Goal: Information Seeking & Learning: Learn about a topic

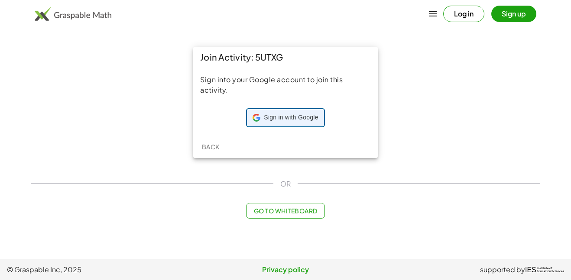
click at [297, 112] on div "Sign in with Google Sign in with Google. Opens in new tab" at bounding box center [284, 118] width 65 height 16
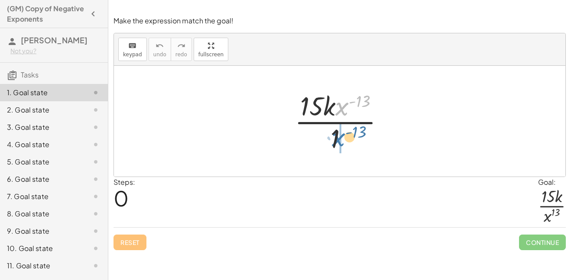
drag, startPoint x: 338, startPoint y: 107, endPoint x: 334, endPoint y: 139, distance: 32.3
click at [334, 139] on div at bounding box center [342, 121] width 105 height 67
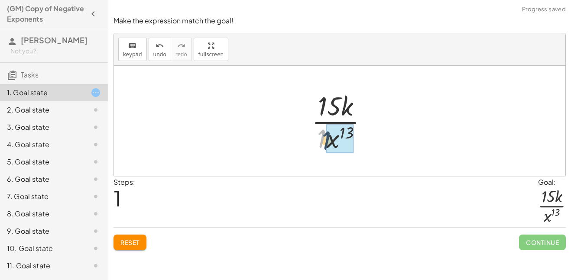
drag, startPoint x: 323, startPoint y: 138, endPoint x: 329, endPoint y: 142, distance: 7.6
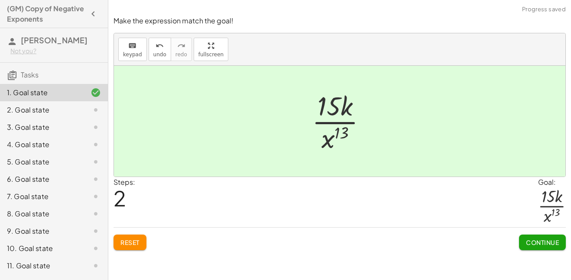
click at [531, 227] on div "Steps: 2 Goal: · 15 · k · x 13" at bounding box center [339, 202] width 452 height 51
click at [536, 237] on button "Continue" at bounding box center [542, 243] width 47 height 16
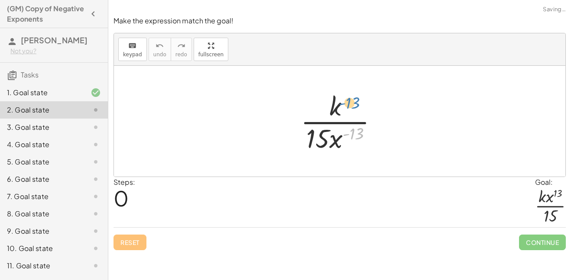
drag, startPoint x: 357, startPoint y: 138, endPoint x: 353, endPoint y: 109, distance: 29.2
click at [353, 109] on div at bounding box center [342, 121] width 93 height 67
drag, startPoint x: 335, startPoint y: 152, endPoint x: 344, endPoint y: 121, distance: 32.8
click at [344, 121] on div at bounding box center [342, 121] width 93 height 67
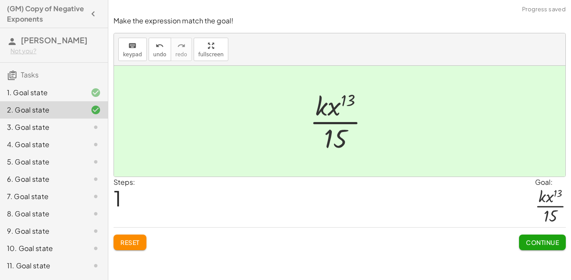
click at [529, 230] on div "Continue" at bounding box center [542, 239] width 47 height 23
click at [532, 235] on button "Continue" at bounding box center [542, 243] width 47 height 16
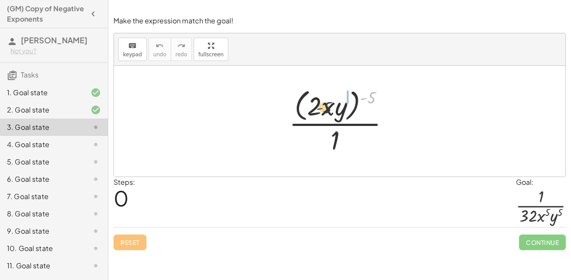
drag, startPoint x: 366, startPoint y: 100, endPoint x: 313, endPoint y: 110, distance: 54.3
click at [313, 110] on div at bounding box center [343, 121] width 116 height 71
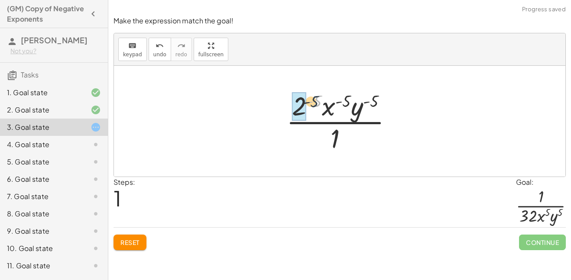
drag, startPoint x: 318, startPoint y: 97, endPoint x: 307, endPoint y: 100, distance: 12.1
click at [307, 100] on div at bounding box center [343, 121] width 122 height 67
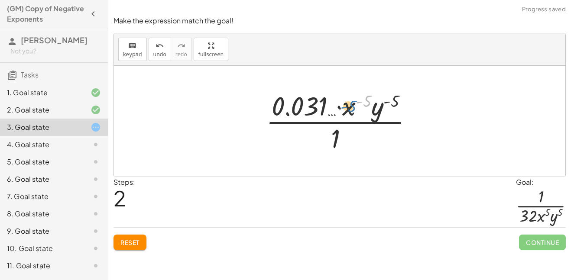
click at [372, 97] on div at bounding box center [343, 121] width 162 height 67
drag, startPoint x: 372, startPoint y: 97, endPoint x: 362, endPoint y: 100, distance: 10.7
click at [362, 100] on div at bounding box center [343, 121] width 162 height 67
drag, startPoint x: 363, startPoint y: 99, endPoint x: 310, endPoint y: 100, distance: 52.8
click at [310, 100] on div at bounding box center [343, 121] width 162 height 67
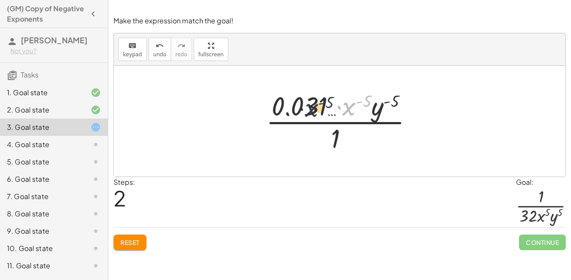
drag, startPoint x: 348, startPoint y: 108, endPoint x: 303, endPoint y: 109, distance: 44.6
click at [303, 109] on div at bounding box center [343, 121] width 162 height 67
click at [139, 237] on button "Reset" at bounding box center [129, 243] width 33 height 16
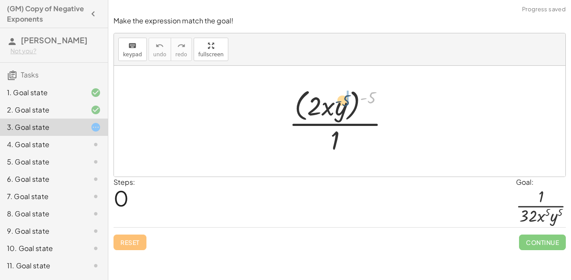
drag, startPoint x: 374, startPoint y: 96, endPoint x: 347, endPoint y: 100, distance: 27.1
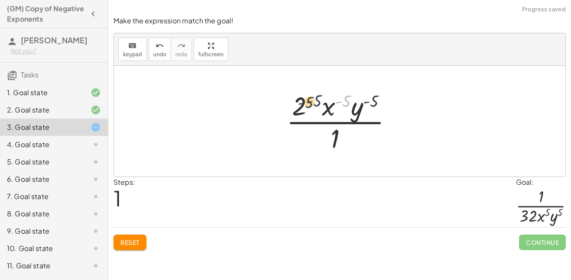
drag, startPoint x: 347, startPoint y: 101, endPoint x: 315, endPoint y: 101, distance: 31.6
click at [315, 101] on div at bounding box center [343, 121] width 122 height 67
drag, startPoint x: 315, startPoint y: 102, endPoint x: 343, endPoint y: 102, distance: 28.6
click at [343, 102] on div at bounding box center [343, 121] width 122 height 67
drag, startPoint x: 333, startPoint y: 131, endPoint x: 313, endPoint y: 94, distance: 41.7
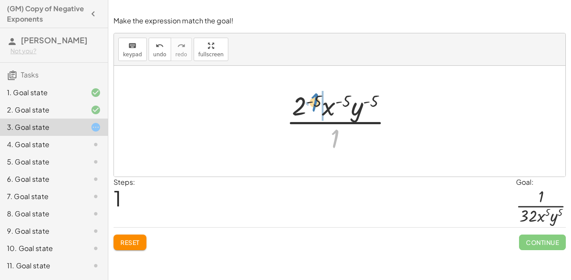
click at [313, 94] on div at bounding box center [343, 121] width 122 height 67
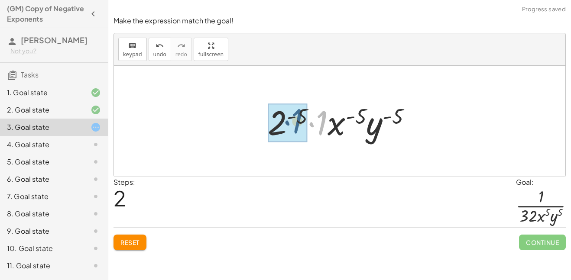
drag, startPoint x: 317, startPoint y: 126, endPoint x: 292, endPoint y: 125, distance: 24.7
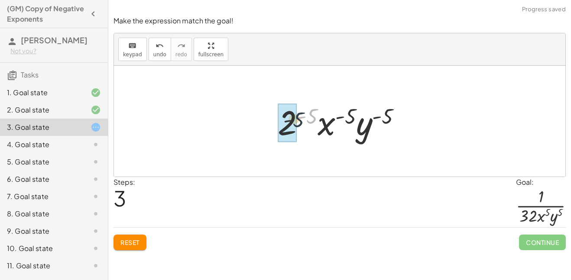
drag, startPoint x: 309, startPoint y: 118, endPoint x: 293, endPoint y: 122, distance: 16.0
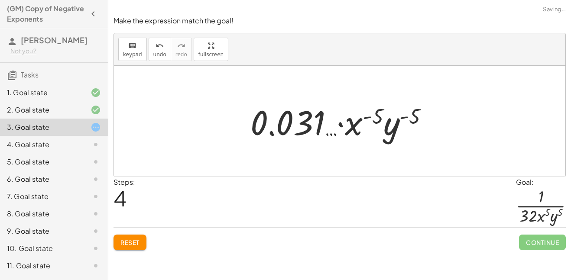
click at [137, 235] on button "Reset" at bounding box center [129, 243] width 33 height 16
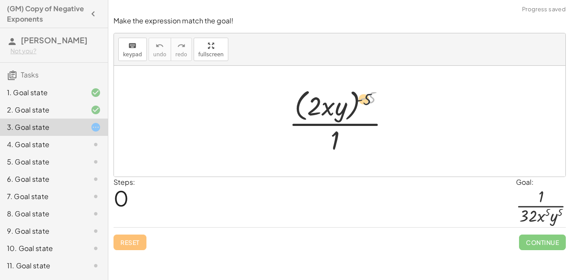
drag, startPoint x: 369, startPoint y: 96, endPoint x: 353, endPoint y: 102, distance: 18.1
click at [353, 102] on div at bounding box center [343, 121] width 116 height 71
drag, startPoint x: 371, startPoint y: 93, endPoint x: 333, endPoint y: 102, distance: 38.3
click at [333, 102] on div at bounding box center [343, 121] width 116 height 71
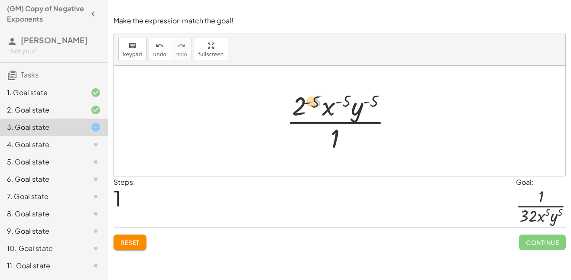
drag, startPoint x: 317, startPoint y: 103, endPoint x: 307, endPoint y: 106, distance: 10.4
click at [307, 106] on div at bounding box center [343, 121] width 122 height 67
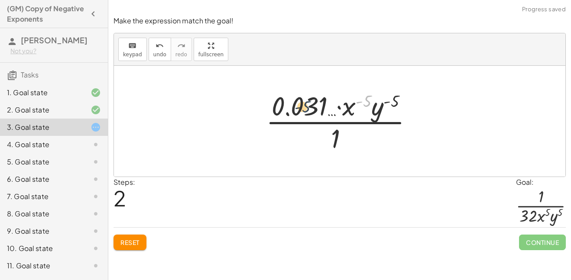
drag, startPoint x: 365, startPoint y: 106, endPoint x: 295, endPoint y: 113, distance: 70.6
click at [295, 113] on div at bounding box center [343, 121] width 162 height 67
drag, startPoint x: 346, startPoint y: 109, endPoint x: 380, endPoint y: 109, distance: 34.6
click at [380, 109] on div at bounding box center [343, 121] width 162 height 67
drag, startPoint x: 359, startPoint y: 97, endPoint x: 323, endPoint y: 102, distance: 36.6
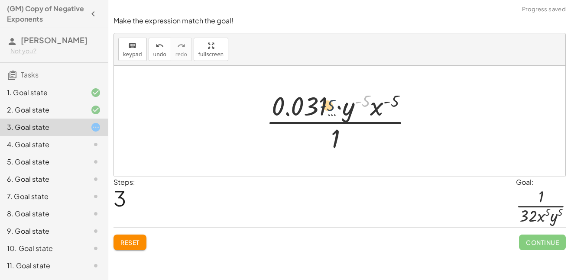
click at [323, 102] on div at bounding box center [343, 121] width 162 height 67
click at [133, 249] on button "Reset" at bounding box center [129, 243] width 33 height 16
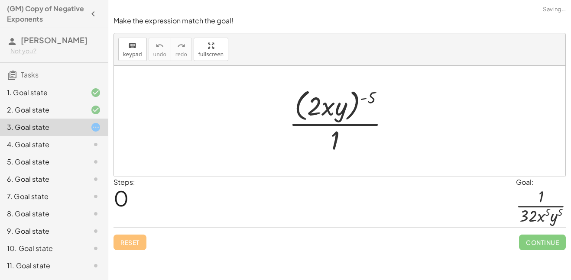
click at [133, 249] on div "Reset Continue" at bounding box center [339, 238] width 452 height 23
drag, startPoint x: 371, startPoint y: 97, endPoint x: 357, endPoint y: 100, distance: 14.6
click at [357, 100] on div at bounding box center [343, 121] width 116 height 71
drag, startPoint x: 371, startPoint y: 98, endPoint x: 339, endPoint y: 105, distance: 32.8
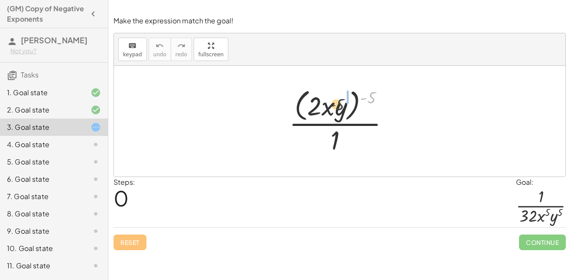
click at [339, 105] on div at bounding box center [343, 121] width 116 height 71
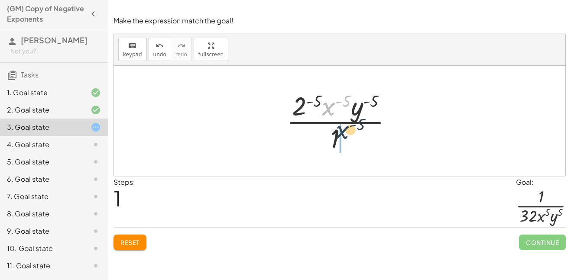
drag, startPoint x: 333, startPoint y: 108, endPoint x: 347, endPoint y: 136, distance: 31.2
click at [347, 136] on div at bounding box center [343, 121] width 122 height 67
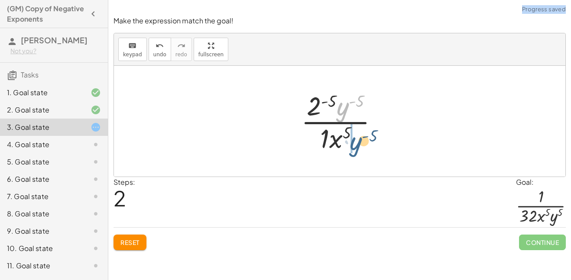
drag, startPoint x: 345, startPoint y: 111, endPoint x: 358, endPoint y: 146, distance: 37.8
click at [358, 146] on div at bounding box center [343, 121] width 93 height 67
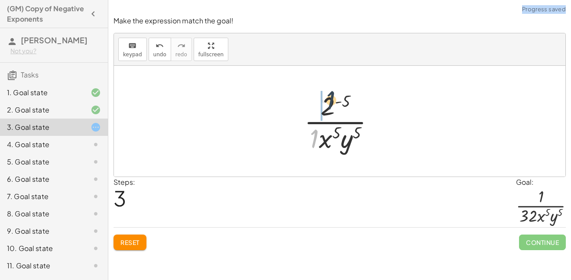
drag, startPoint x: 311, startPoint y: 140, endPoint x: 325, endPoint y: 97, distance: 45.5
click at [325, 97] on div at bounding box center [343, 121] width 86 height 67
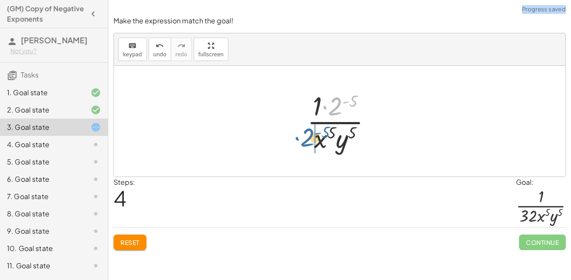
drag, startPoint x: 331, startPoint y: 101, endPoint x: 304, endPoint y: 133, distance: 42.0
click at [304, 133] on div at bounding box center [343, 121] width 80 height 67
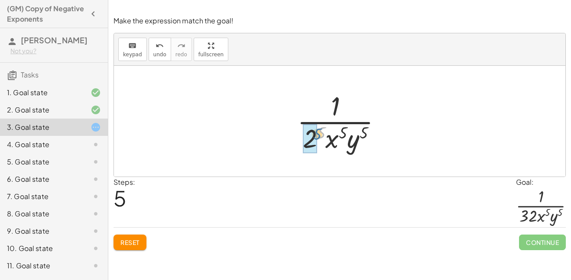
drag, startPoint x: 320, startPoint y: 130, endPoint x: 311, endPoint y: 133, distance: 10.0
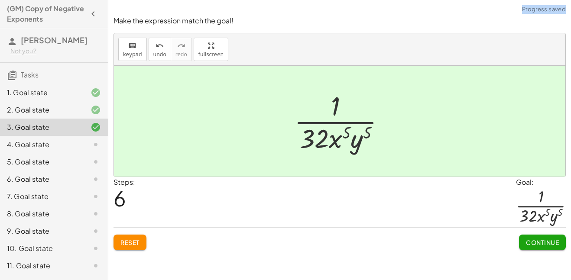
click at [552, 241] on span "Continue" at bounding box center [542, 243] width 33 height 8
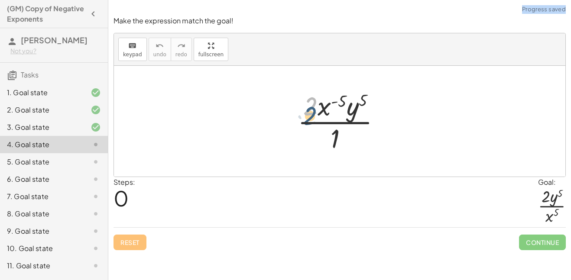
click at [317, 107] on div at bounding box center [342, 121] width 99 height 67
drag, startPoint x: 355, startPoint y: 106, endPoint x: 328, endPoint y: 105, distance: 27.3
click at [328, 105] on div at bounding box center [342, 121] width 99 height 67
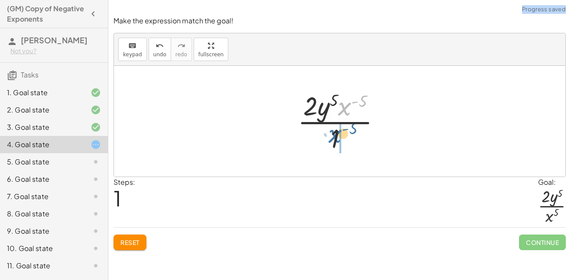
drag, startPoint x: 347, startPoint y: 108, endPoint x: 337, endPoint y: 139, distance: 32.0
click at [337, 139] on div at bounding box center [342, 121] width 99 height 67
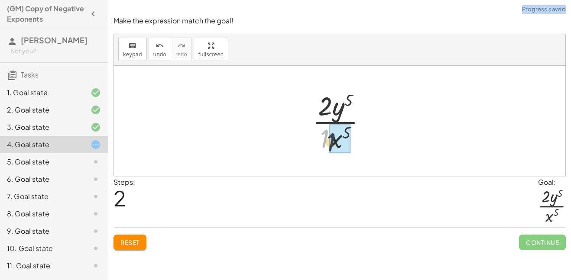
drag, startPoint x: 323, startPoint y: 136, endPoint x: 331, endPoint y: 140, distance: 9.1
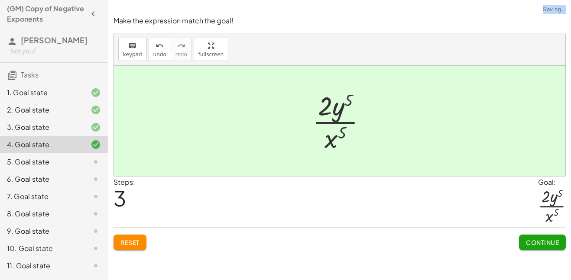
click at [530, 243] on span "Continue" at bounding box center [542, 243] width 33 height 8
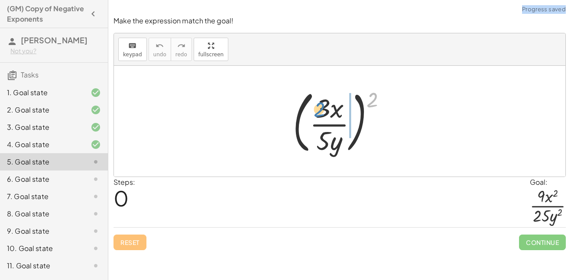
drag, startPoint x: 376, startPoint y: 96, endPoint x: 322, endPoint y: 106, distance: 54.6
click at [322, 106] on div at bounding box center [342, 121] width 109 height 72
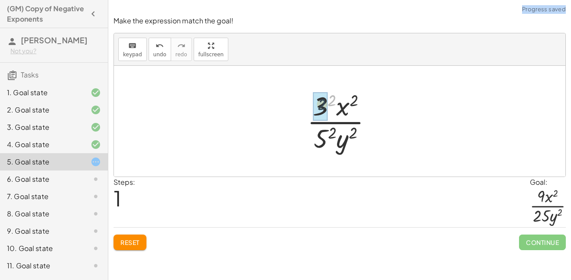
drag, startPoint x: 333, startPoint y: 101, endPoint x: 323, endPoint y: 106, distance: 11.3
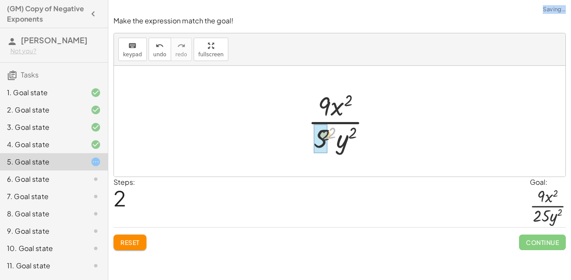
drag, startPoint x: 333, startPoint y: 133, endPoint x: 321, endPoint y: 136, distance: 12.3
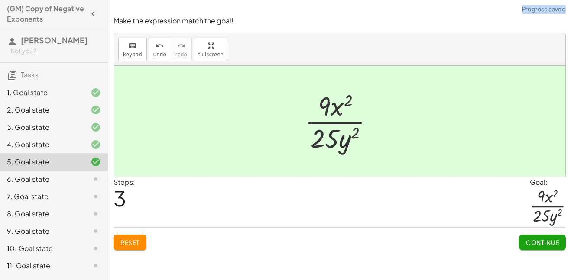
click at [529, 244] on span "Continue" at bounding box center [542, 243] width 33 height 8
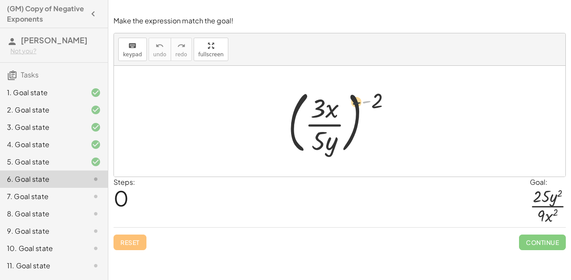
drag, startPoint x: 369, startPoint y: 98, endPoint x: 343, endPoint y: 101, distance: 26.2
click at [343, 101] on div at bounding box center [343, 121] width 119 height 72
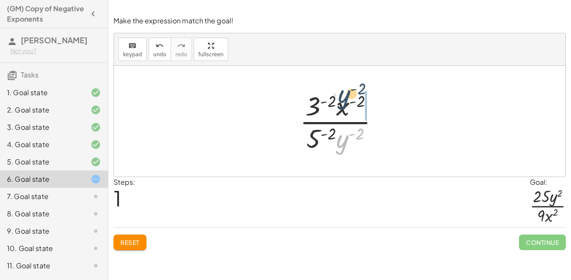
drag, startPoint x: 347, startPoint y: 148, endPoint x: 349, endPoint y: 103, distance: 45.5
click at [349, 103] on div at bounding box center [342, 121] width 95 height 67
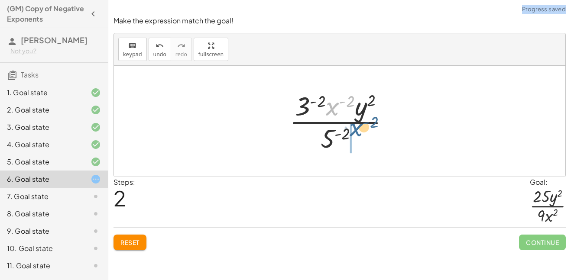
drag, startPoint x: 328, startPoint y: 112, endPoint x: 353, endPoint y: 143, distance: 39.4
click at [353, 143] on div at bounding box center [343, 121] width 116 height 67
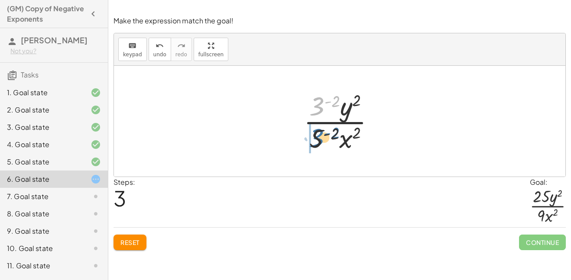
drag, startPoint x: 313, startPoint y: 109, endPoint x: 312, endPoint y: 141, distance: 32.1
click at [312, 141] on div at bounding box center [342, 121] width 87 height 67
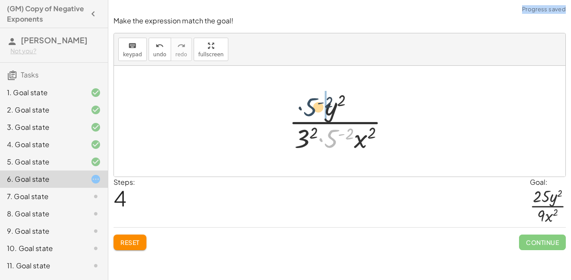
drag, startPoint x: 338, startPoint y: 145, endPoint x: 316, endPoint y: 112, distance: 39.6
click at [316, 112] on div at bounding box center [343, 121] width 116 height 67
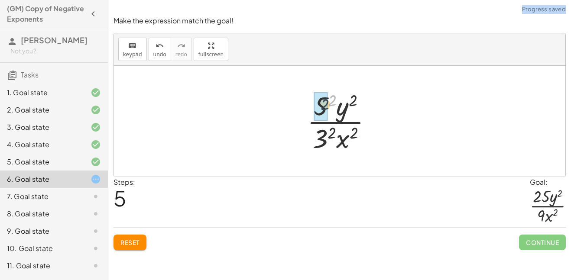
drag, startPoint x: 329, startPoint y: 103, endPoint x: 320, endPoint y: 107, distance: 9.9
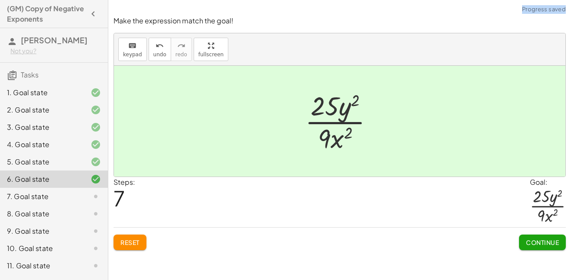
click at [548, 245] on span "Continue" at bounding box center [542, 243] width 33 height 8
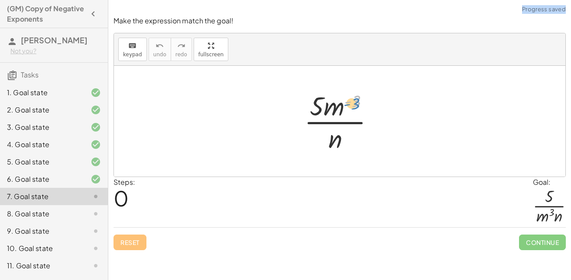
click at [344, 110] on div at bounding box center [343, 121] width 86 height 67
drag, startPoint x: 337, startPoint y: 111, endPoint x: 320, endPoint y: 142, distance: 35.8
click at [320, 142] on div at bounding box center [343, 121] width 86 height 67
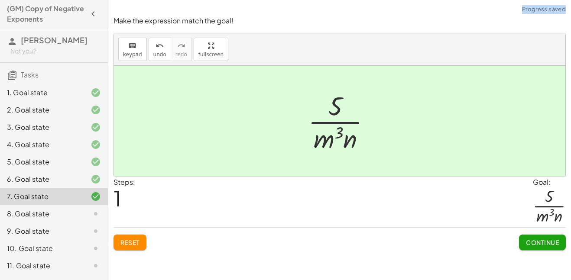
click at [545, 241] on span "Continue" at bounding box center [542, 243] width 33 height 8
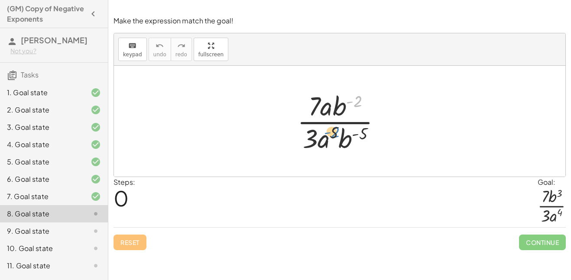
drag, startPoint x: 357, startPoint y: 105, endPoint x: 334, endPoint y: 139, distance: 40.8
click at [334, 139] on div at bounding box center [343, 121] width 100 height 67
drag, startPoint x: 336, startPoint y: 107, endPoint x: 327, endPoint y: 153, distance: 46.5
click at [327, 153] on div at bounding box center [343, 121] width 100 height 67
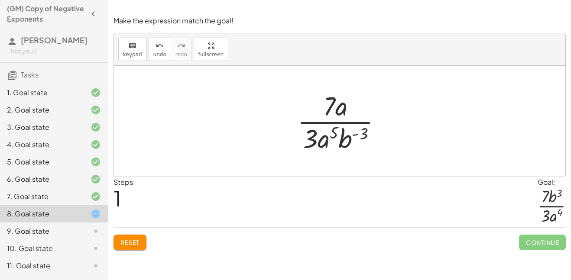
click at [139, 243] on span "Reset" at bounding box center [129, 243] width 19 height 8
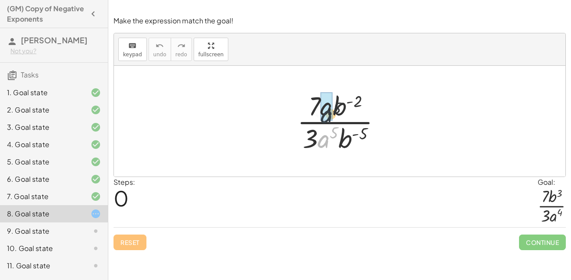
drag, startPoint x: 326, startPoint y: 144, endPoint x: 330, endPoint y: 110, distance: 34.0
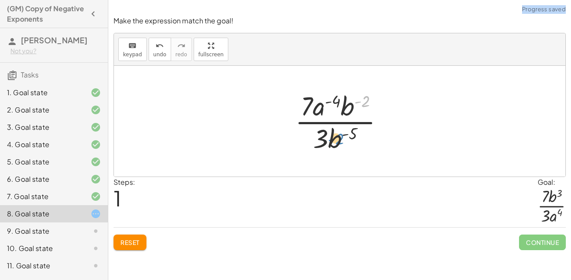
drag, startPoint x: 362, startPoint y: 100, endPoint x: 332, endPoint y: 138, distance: 47.8
click at [332, 138] on div at bounding box center [343, 121] width 104 height 67
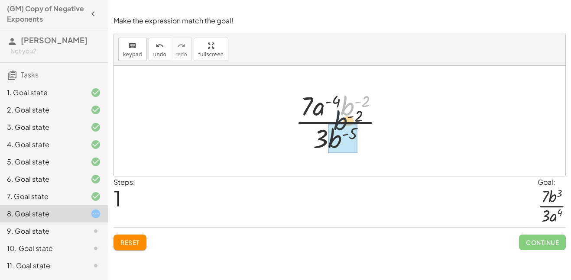
drag, startPoint x: 350, startPoint y: 108, endPoint x: 336, endPoint y: 139, distance: 33.7
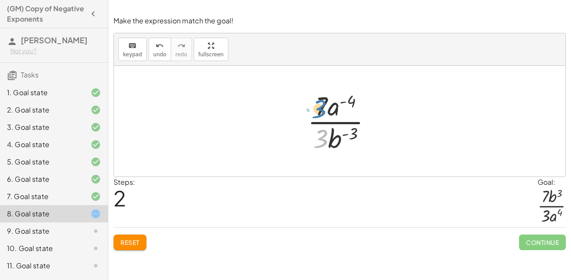
drag, startPoint x: 327, startPoint y: 144, endPoint x: 324, endPoint y: 110, distance: 34.7
click at [324, 110] on div at bounding box center [343, 121] width 80 height 67
drag, startPoint x: 336, startPoint y: 142, endPoint x: 341, endPoint y: 108, distance: 34.7
click at [341, 108] on div at bounding box center [343, 121] width 80 height 67
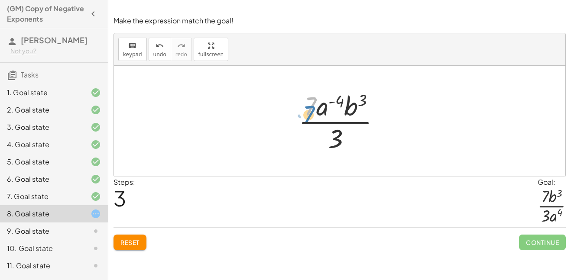
click at [310, 109] on div at bounding box center [342, 121] width 97 height 67
drag, startPoint x: 320, startPoint y: 107, endPoint x: 317, endPoint y: 135, distance: 28.8
click at [317, 135] on div at bounding box center [342, 121] width 97 height 67
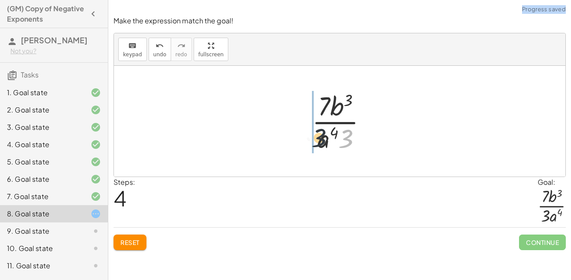
drag, startPoint x: 344, startPoint y: 142, endPoint x: 310, endPoint y: 141, distance: 34.2
click at [310, 141] on div at bounding box center [342, 121] width 71 height 67
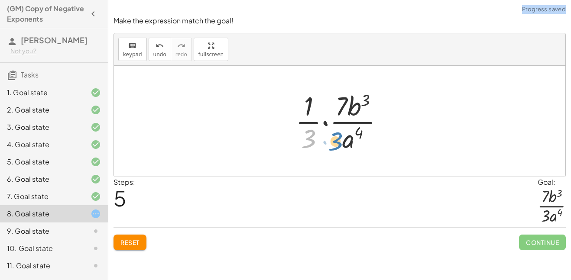
drag, startPoint x: 308, startPoint y: 137, endPoint x: 336, endPoint y: 141, distance: 27.9
click at [336, 141] on div at bounding box center [343, 121] width 104 height 67
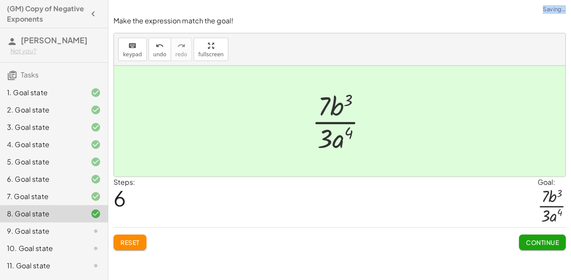
click at [539, 239] on span "Continue" at bounding box center [542, 243] width 33 height 8
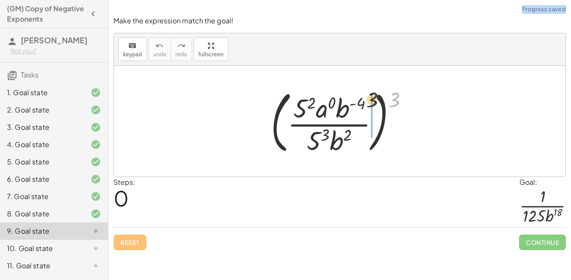
drag, startPoint x: 395, startPoint y: 102, endPoint x: 354, endPoint y: 103, distance: 41.2
click at [354, 103] on div at bounding box center [342, 121] width 153 height 72
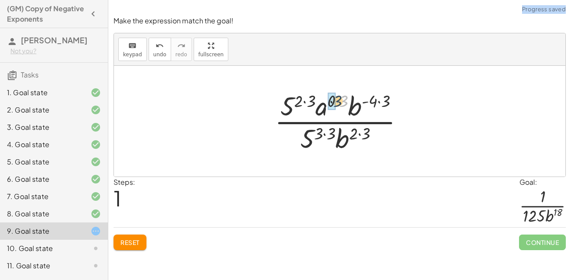
drag, startPoint x: 343, startPoint y: 102, endPoint x: 332, endPoint y: 101, distance: 11.3
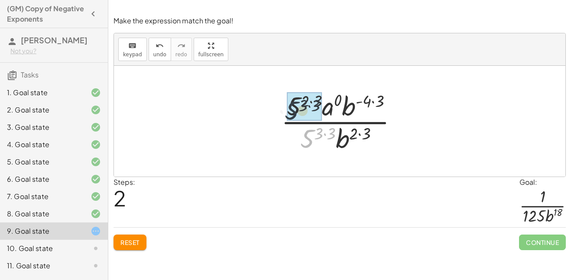
drag, startPoint x: 313, startPoint y: 136, endPoint x: 295, endPoint y: 106, distance: 35.1
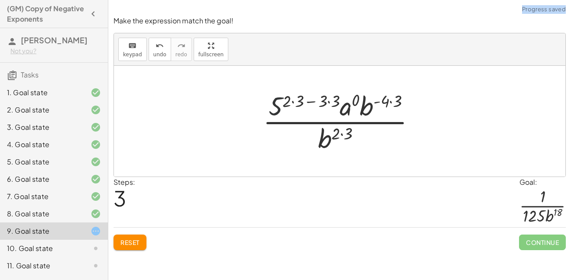
click at [273, 108] on div at bounding box center [343, 121] width 168 height 67
drag, startPoint x: 323, startPoint y: 101, endPoint x: 300, endPoint y: 104, distance: 23.1
drag, startPoint x: 328, startPoint y: 100, endPoint x: 308, endPoint y: 100, distance: 20.4
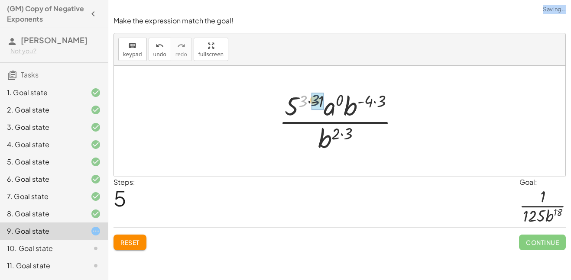
drag, startPoint x: 302, startPoint y: 102, endPoint x: 315, endPoint y: 101, distance: 12.6
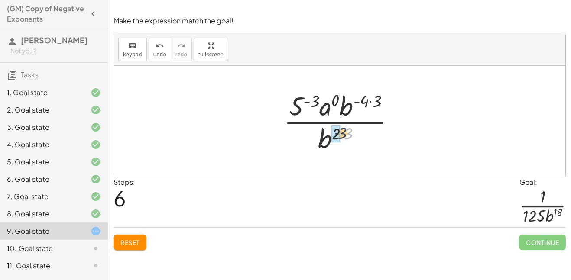
drag, startPoint x: 347, startPoint y: 135, endPoint x: 337, endPoint y: 134, distance: 10.8
click at [129, 241] on span "Reset" at bounding box center [129, 243] width 19 height 8
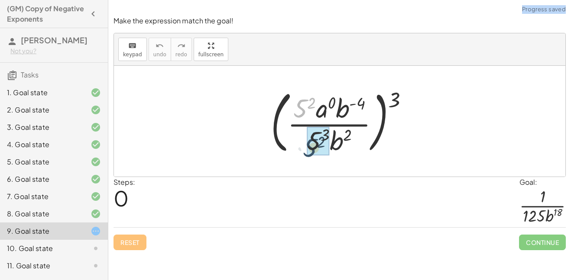
drag, startPoint x: 297, startPoint y: 109, endPoint x: 306, endPoint y: 148, distance: 40.5
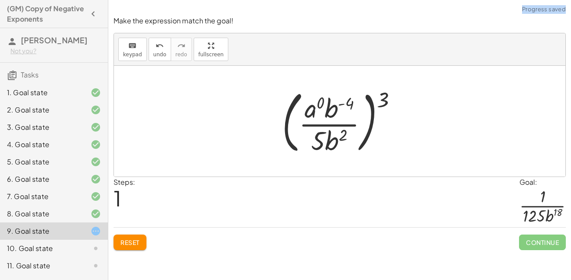
click at [133, 246] on span "Reset" at bounding box center [129, 243] width 19 height 8
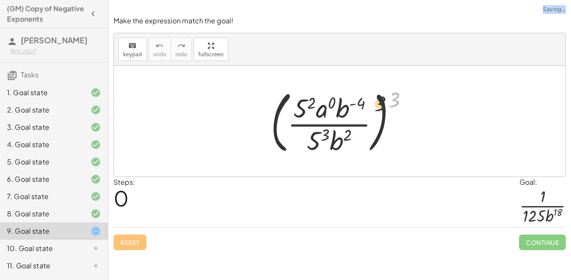
drag, startPoint x: 396, startPoint y: 98, endPoint x: 375, endPoint y: 103, distance: 21.4
click at [375, 103] on div at bounding box center [342, 121] width 153 height 72
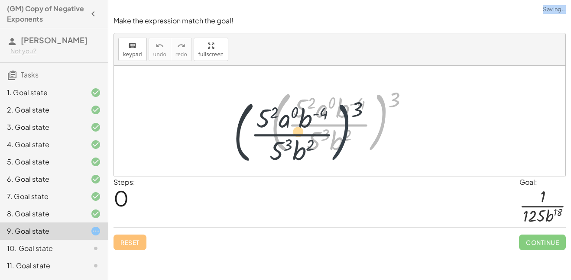
drag, startPoint x: 388, startPoint y: 101, endPoint x: 346, endPoint y: 111, distance: 42.4
click at [346, 111] on div at bounding box center [342, 121] width 153 height 72
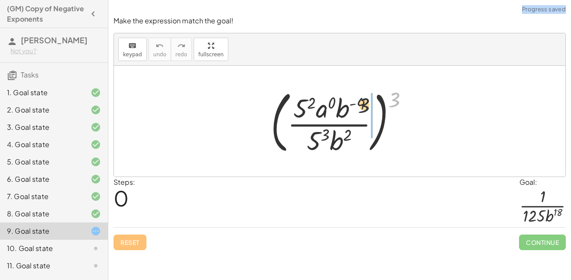
drag, startPoint x: 393, startPoint y: 98, endPoint x: 347, endPoint y: 108, distance: 47.3
click at [347, 108] on div at bounding box center [342, 121] width 153 height 72
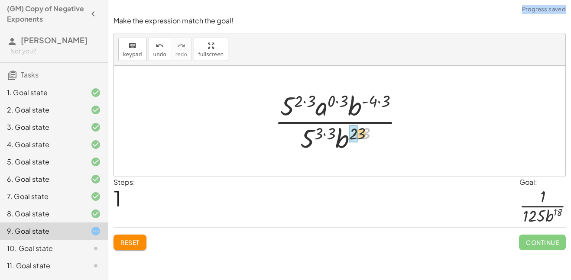
drag, startPoint x: 364, startPoint y: 135, endPoint x: 354, endPoint y: 135, distance: 9.5
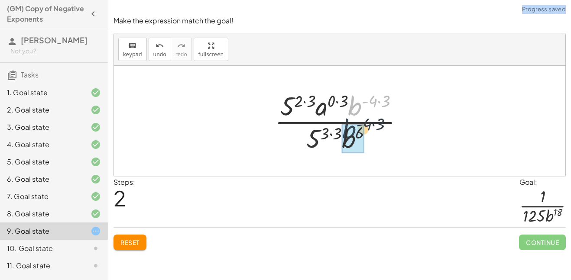
drag, startPoint x: 356, startPoint y: 106, endPoint x: 349, endPoint y: 133, distance: 28.3
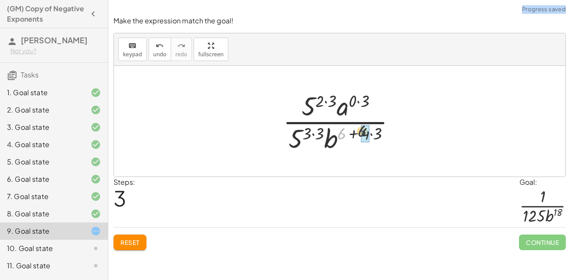
drag, startPoint x: 340, startPoint y: 135, endPoint x: 365, endPoint y: 132, distance: 24.8
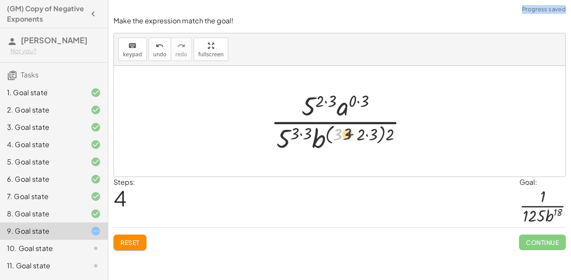
drag, startPoint x: 342, startPoint y: 136, endPoint x: 357, endPoint y: 135, distance: 15.2
click at [357, 135] on div at bounding box center [342, 121] width 153 height 67
drag, startPoint x: 336, startPoint y: 133, endPoint x: 375, endPoint y: 136, distance: 39.1
drag, startPoint x: 338, startPoint y: 137, endPoint x: 360, endPoint y: 136, distance: 21.7
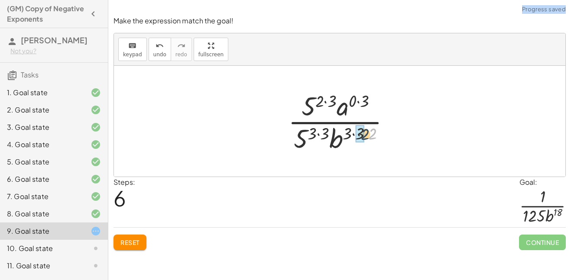
drag, startPoint x: 373, startPoint y: 132, endPoint x: 361, endPoint y: 133, distance: 12.1
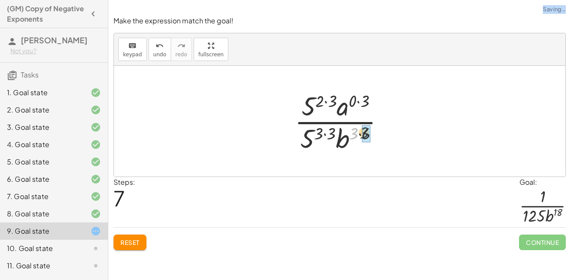
drag, startPoint x: 355, startPoint y: 136, endPoint x: 368, endPoint y: 136, distance: 13.0
drag, startPoint x: 333, startPoint y: 136, endPoint x: 326, endPoint y: 136, distance: 7.8
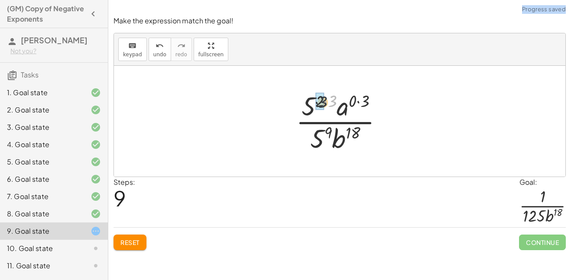
drag, startPoint x: 330, startPoint y: 99, endPoint x: 315, endPoint y: 100, distance: 14.8
drag, startPoint x: 359, startPoint y: 101, endPoint x: 347, endPoint y: 98, distance: 12.1
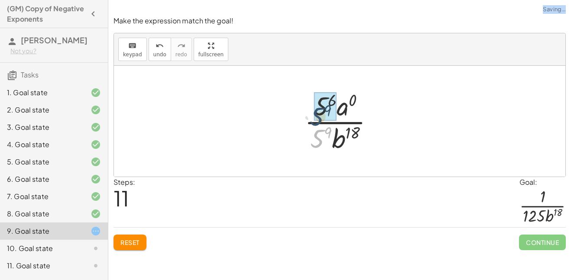
drag, startPoint x: 320, startPoint y: 142, endPoint x: 320, endPoint y: 119, distance: 22.5
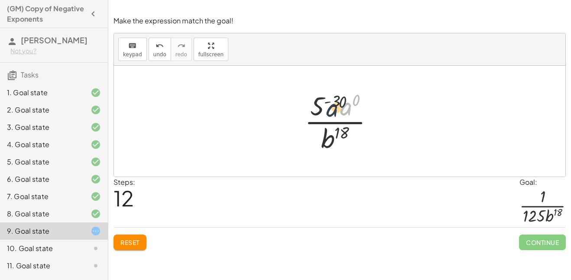
drag, startPoint x: 349, startPoint y: 105, endPoint x: 327, endPoint y: 107, distance: 22.2
click at [327, 107] on div at bounding box center [342, 121] width 85 height 67
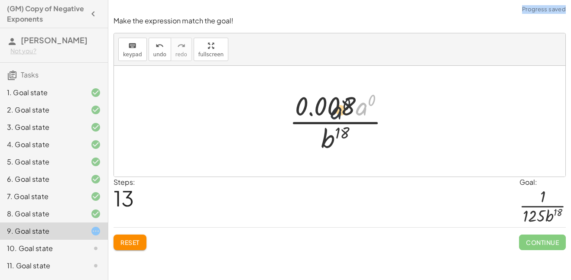
drag, startPoint x: 365, startPoint y: 110, endPoint x: 332, endPoint y: 114, distance: 32.8
click at [332, 114] on div at bounding box center [343, 121] width 116 height 67
click at [131, 239] on span "Reset" at bounding box center [129, 243] width 19 height 8
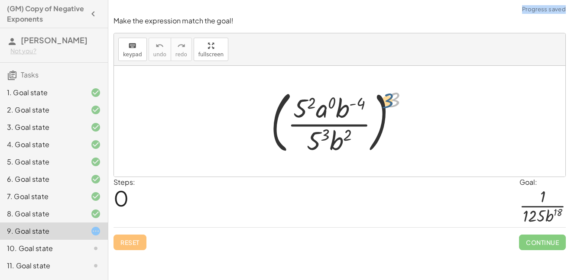
drag, startPoint x: 399, startPoint y: 105, endPoint x: 392, endPoint y: 107, distance: 7.1
click at [392, 107] on div at bounding box center [342, 121] width 153 height 72
drag, startPoint x: 395, startPoint y: 103, endPoint x: 366, endPoint y: 108, distance: 29.4
click at [366, 108] on div at bounding box center [342, 121] width 153 height 72
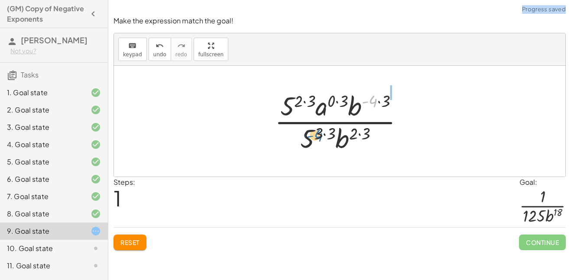
drag, startPoint x: 372, startPoint y: 104, endPoint x: 316, endPoint y: 139, distance: 66.2
click at [316, 139] on div at bounding box center [342, 121] width 145 height 67
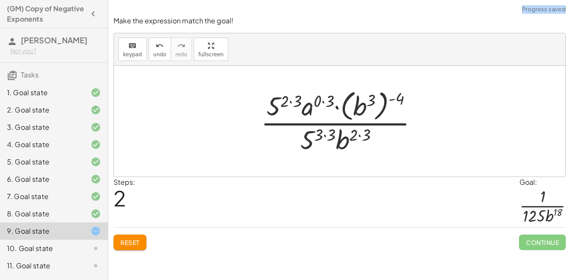
click at [139, 237] on button "Reset" at bounding box center [129, 243] width 33 height 16
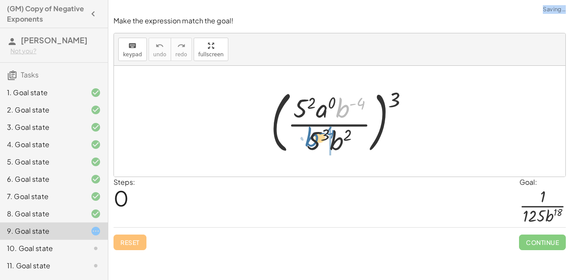
drag, startPoint x: 355, startPoint y: 98, endPoint x: 324, endPoint y: 129, distance: 43.5
click at [324, 129] on div at bounding box center [342, 121] width 153 height 72
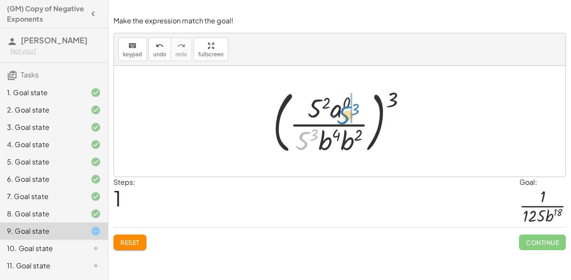
drag, startPoint x: 309, startPoint y: 144, endPoint x: 357, endPoint y: 116, distance: 56.3
click at [357, 116] on div at bounding box center [343, 121] width 149 height 72
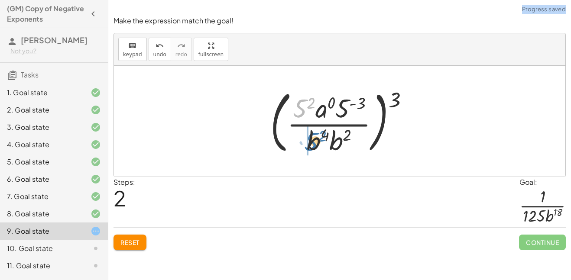
drag, startPoint x: 299, startPoint y: 111, endPoint x: 304, endPoint y: 142, distance: 32.0
click at [304, 142] on div at bounding box center [343, 121] width 154 height 72
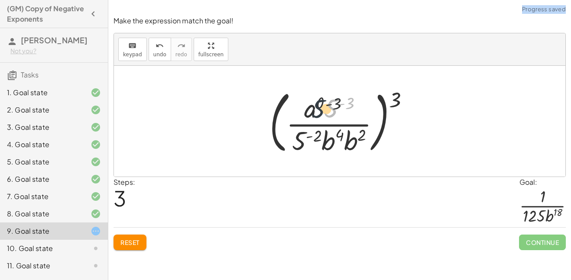
drag, startPoint x: 327, startPoint y: 110, endPoint x: 306, endPoint y: 111, distance: 20.4
click at [306, 111] on div at bounding box center [342, 121] width 155 height 72
drag, startPoint x: 333, startPoint y: 109, endPoint x: 302, endPoint y: 107, distance: 30.8
click at [302, 107] on div at bounding box center [342, 121] width 155 height 72
click at [295, 142] on div at bounding box center [342, 121] width 155 height 72
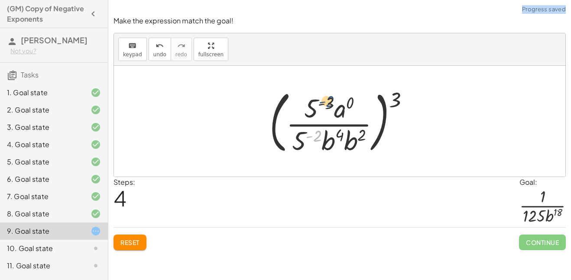
drag, startPoint x: 320, startPoint y: 136, endPoint x: 333, endPoint y: 101, distance: 37.6
click at [333, 101] on div at bounding box center [342, 121] width 155 height 72
drag, startPoint x: 350, startPoint y: 97, endPoint x: 331, endPoint y: 100, distance: 19.6
click at [331, 100] on div at bounding box center [342, 121] width 155 height 72
drag, startPoint x: 348, startPoint y: 100, endPoint x: 320, endPoint y: 100, distance: 28.6
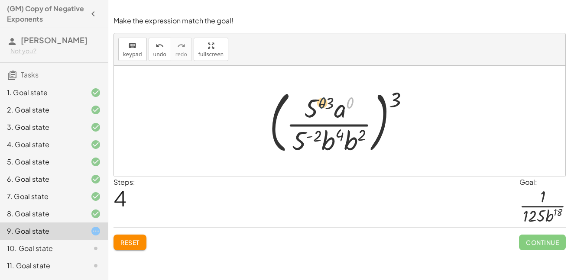
click at [320, 100] on div at bounding box center [342, 121] width 155 height 72
drag, startPoint x: 341, startPoint y: 113, endPoint x: 315, endPoint y: 112, distance: 26.4
click at [315, 112] on div at bounding box center [342, 121] width 155 height 72
click at [114, 234] on div "Reset Continue" at bounding box center [339, 238] width 452 height 23
click at [145, 259] on div "Make the expression match the goal! keyboard keypad undo undo redo redo fullscr…" at bounding box center [339, 140] width 463 height 280
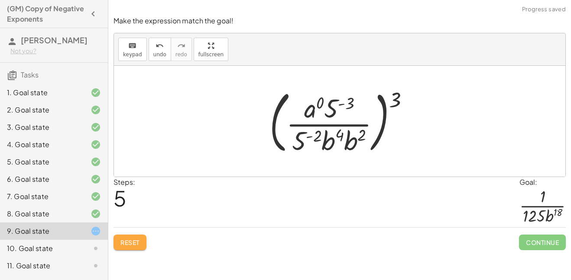
click at [134, 247] on button "Reset" at bounding box center [129, 243] width 33 height 16
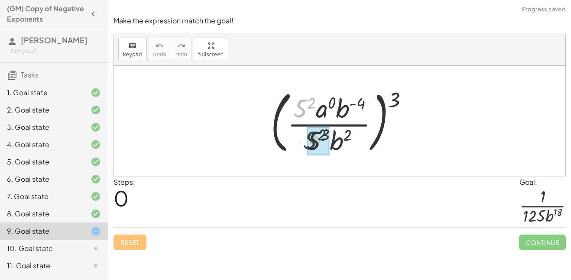
drag, startPoint x: 301, startPoint y: 105, endPoint x: 312, endPoint y: 137, distance: 34.0
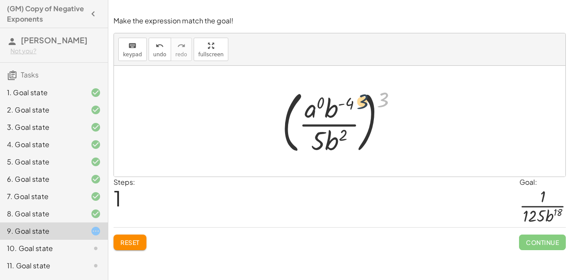
drag, startPoint x: 383, startPoint y: 102, endPoint x: 362, endPoint y: 104, distance: 21.8
click at [362, 104] on div at bounding box center [343, 121] width 131 height 72
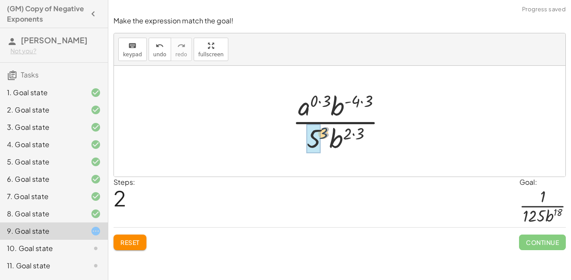
drag, startPoint x: 326, startPoint y: 129, endPoint x: 316, endPoint y: 133, distance: 10.3
drag, startPoint x: 363, startPoint y: 132, endPoint x: 355, endPoint y: 133, distance: 8.3
drag, startPoint x: 367, startPoint y: 103, endPoint x: 361, endPoint y: 133, distance: 30.9
click at [361, 133] on div at bounding box center [343, 121] width 110 height 67
drag, startPoint x: 326, startPoint y: 102, endPoint x: 368, endPoint y: 134, distance: 52.6
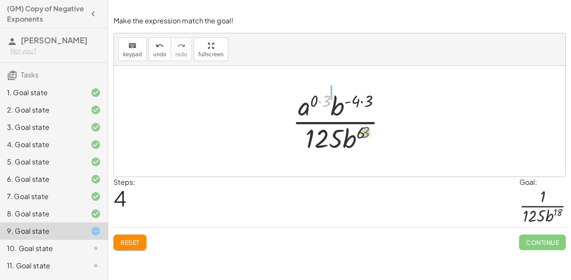
click at [368, 134] on div at bounding box center [343, 121] width 110 height 67
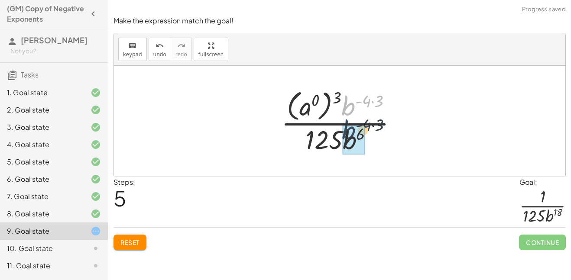
drag, startPoint x: 350, startPoint y: 106, endPoint x: 349, endPoint y: 135, distance: 28.6
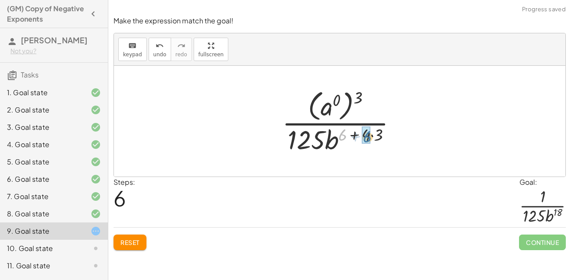
drag, startPoint x: 342, startPoint y: 136, endPoint x: 367, endPoint y: 138, distance: 25.6
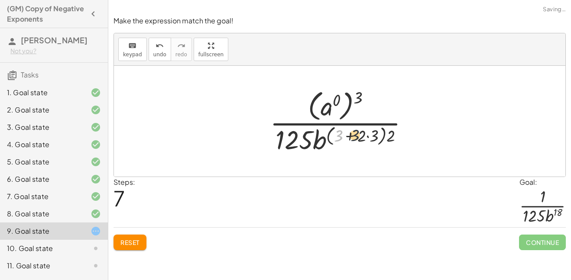
drag, startPoint x: 340, startPoint y: 140, endPoint x: 362, endPoint y: 139, distance: 22.5
click at [362, 139] on div at bounding box center [342, 121] width 155 height 69
drag, startPoint x: 337, startPoint y: 136, endPoint x: 373, endPoint y: 137, distance: 36.4
drag, startPoint x: 388, startPoint y: 136, endPoint x: 375, endPoint y: 137, distance: 13.5
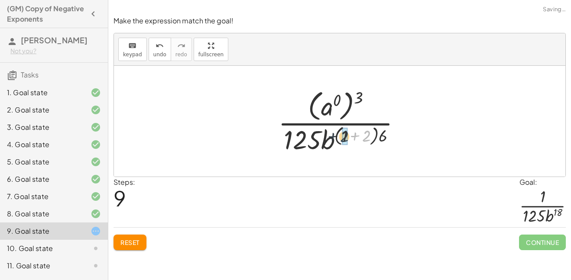
drag, startPoint x: 369, startPoint y: 136, endPoint x: 348, endPoint y: 137, distance: 21.7
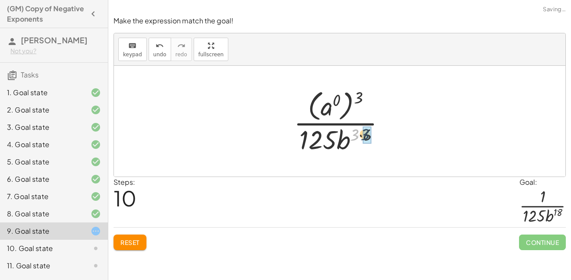
drag, startPoint x: 354, startPoint y: 139, endPoint x: 366, endPoint y: 138, distance: 11.7
drag, startPoint x: 359, startPoint y: 126, endPoint x: 330, endPoint y: 98, distance: 40.4
click at [330, 98] on div at bounding box center [342, 121] width 101 height 69
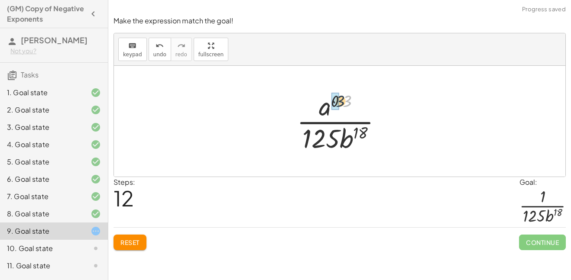
drag, startPoint x: 347, startPoint y: 102, endPoint x: 338, endPoint y: 102, distance: 9.1
click at [339, 103] on div at bounding box center [342, 121] width 101 height 67
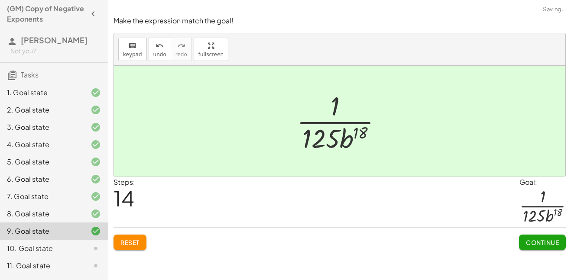
click at [563, 251] on div "Make the expression match the goal! keyboard keypad undo undo redo redo fullscr…" at bounding box center [339, 133] width 463 height 245
click at [541, 240] on span "Continue" at bounding box center [542, 243] width 33 height 8
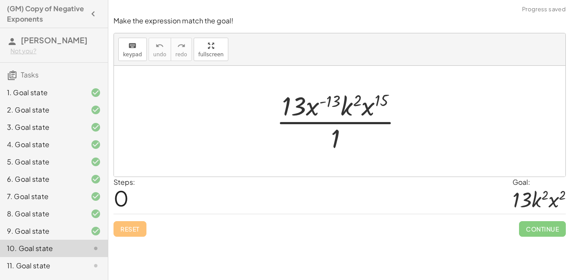
click at [329, 103] on div at bounding box center [343, 121] width 142 height 67
drag, startPoint x: 330, startPoint y: 103, endPoint x: 379, endPoint y: 100, distance: 49.4
click at [379, 100] on div at bounding box center [343, 121] width 142 height 67
drag, startPoint x: 367, startPoint y: 107, endPoint x: 342, endPoint y: 107, distance: 25.6
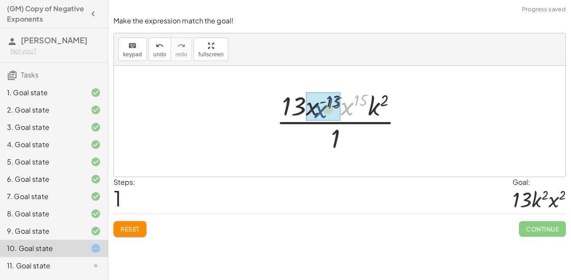
drag, startPoint x: 347, startPoint y: 108, endPoint x: 319, endPoint y: 110, distance: 28.3
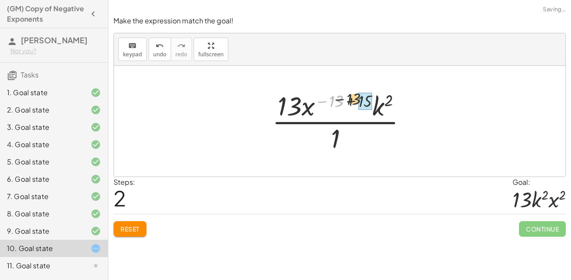
drag, startPoint x: 333, startPoint y: 102, endPoint x: 362, endPoint y: 99, distance: 28.7
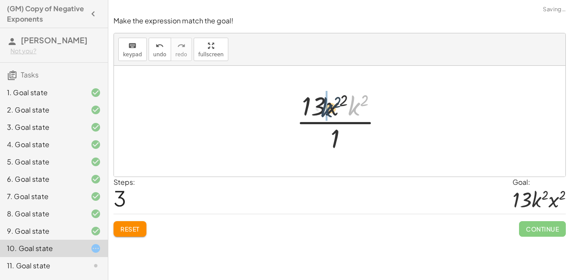
drag, startPoint x: 358, startPoint y: 108, endPoint x: 332, endPoint y: 110, distance: 26.5
click at [332, 110] on div at bounding box center [343, 121] width 102 height 67
click at [334, 139] on div at bounding box center [343, 121] width 102 height 67
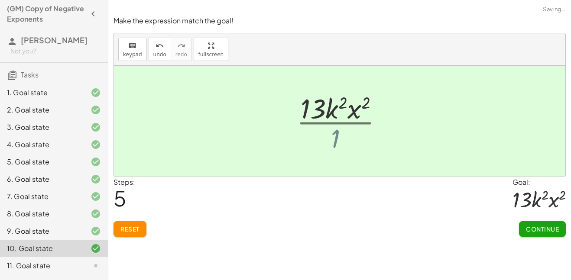
click at [334, 139] on div at bounding box center [343, 121] width 113 height 45
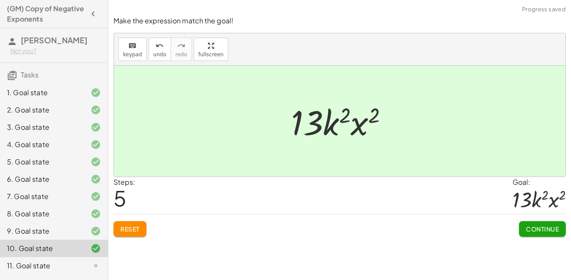
click at [535, 233] on span "Continue" at bounding box center [542, 229] width 33 height 8
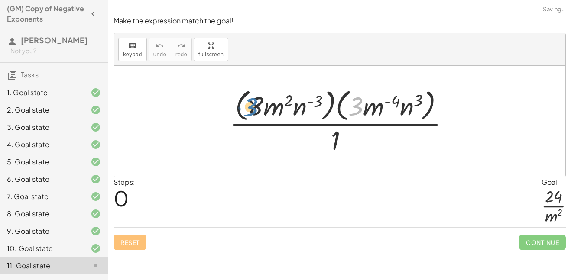
drag, startPoint x: 358, startPoint y: 113, endPoint x: 254, endPoint y: 114, distance: 104.0
click at [254, 114] on div at bounding box center [342, 121] width 235 height 71
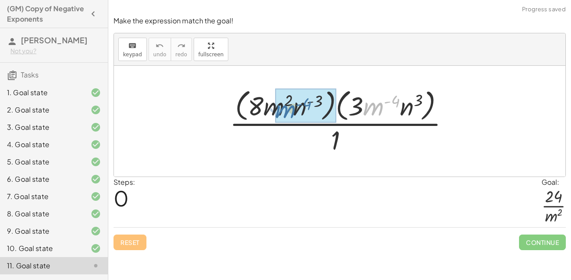
drag, startPoint x: 367, startPoint y: 107, endPoint x: 277, endPoint y: 109, distance: 89.7
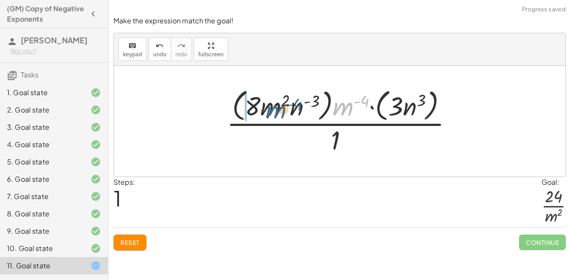
drag, startPoint x: 347, startPoint y: 105, endPoint x: 272, endPoint y: 108, distance: 75.4
click at [272, 108] on div at bounding box center [343, 121] width 242 height 71
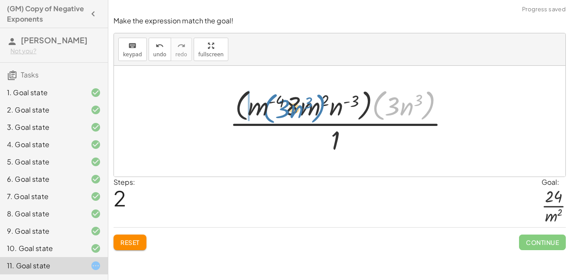
drag, startPoint x: 384, startPoint y: 104, endPoint x: 271, endPoint y: 106, distance: 112.6
click at [271, 106] on div at bounding box center [342, 121] width 235 height 71
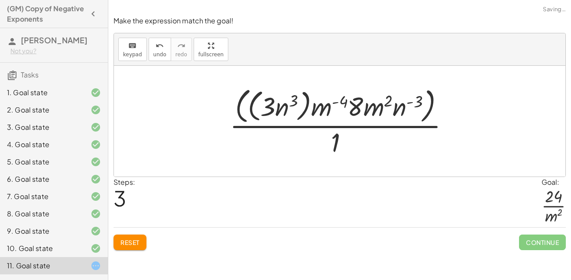
click at [123, 248] on button "Reset" at bounding box center [129, 243] width 33 height 16
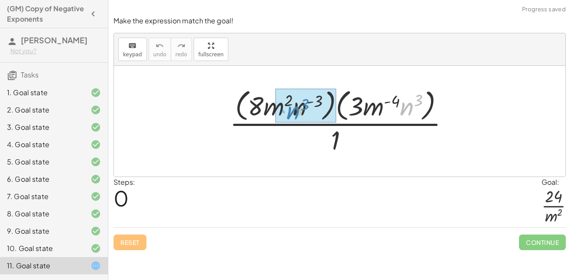
drag, startPoint x: 403, startPoint y: 109, endPoint x: 291, endPoint y: 113, distance: 111.8
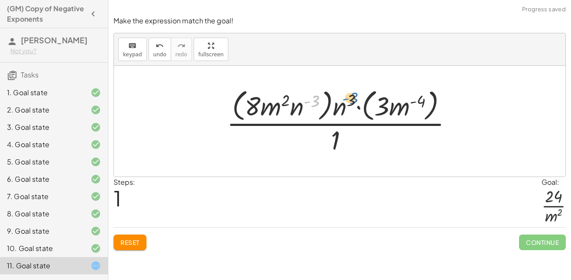
drag, startPoint x: 312, startPoint y: 102, endPoint x: 348, endPoint y: 100, distance: 35.6
click at [348, 100] on div at bounding box center [343, 121] width 242 height 71
drag, startPoint x: 344, startPoint y: 106, endPoint x: 298, endPoint y: 108, distance: 45.9
click at [298, 108] on div at bounding box center [343, 121] width 242 height 71
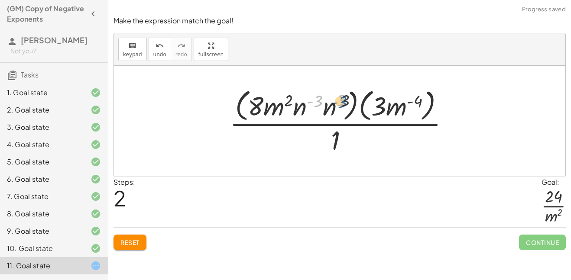
drag, startPoint x: 320, startPoint y: 100, endPoint x: 347, endPoint y: 101, distance: 26.5
click at [347, 101] on div at bounding box center [342, 121] width 235 height 71
drag, startPoint x: 330, startPoint y: 109, endPoint x: 301, endPoint y: 107, distance: 28.6
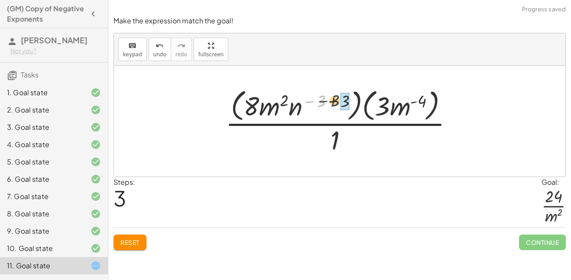
drag, startPoint x: 323, startPoint y: 100, endPoint x: 338, endPoint y: 99, distance: 15.2
click at [338, 99] on div at bounding box center [342, 121] width 243 height 71
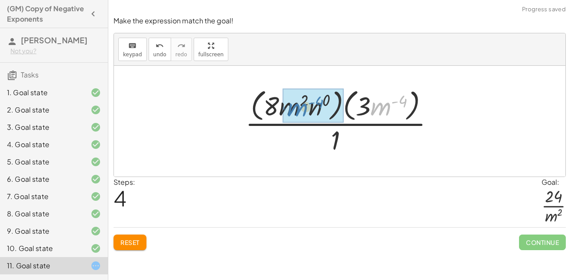
drag, startPoint x: 385, startPoint y: 108, endPoint x: 301, endPoint y: 109, distance: 84.0
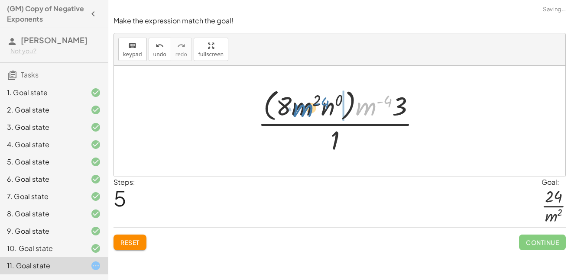
drag, startPoint x: 372, startPoint y: 104, endPoint x: 307, endPoint y: 106, distance: 64.1
click at [307, 106] on div at bounding box center [342, 121] width 178 height 71
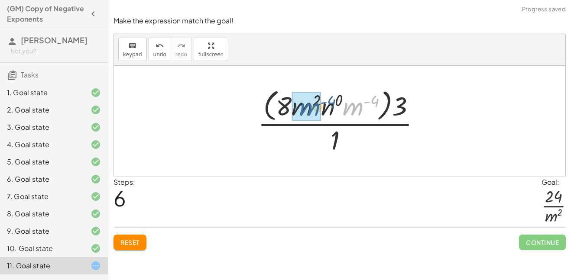
drag, startPoint x: 359, startPoint y: 107, endPoint x: 315, endPoint y: 107, distance: 44.6
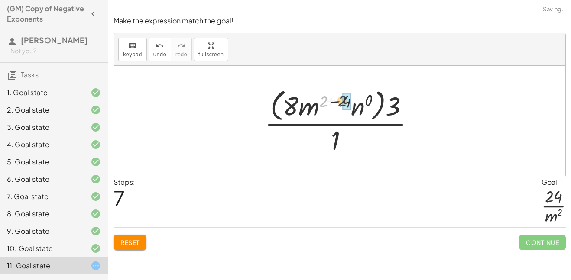
drag, startPoint x: 322, startPoint y: 101, endPoint x: 346, endPoint y: 101, distance: 24.3
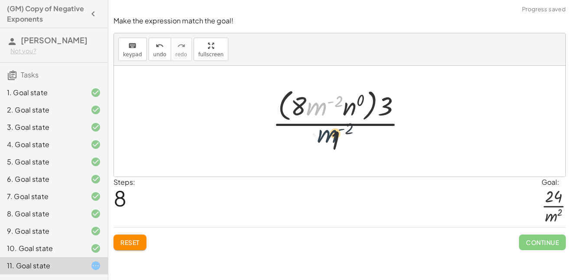
drag, startPoint x: 321, startPoint y: 111, endPoint x: 335, endPoint y: 142, distance: 33.5
click at [335, 142] on div at bounding box center [342, 121] width 149 height 71
click at [339, 142] on div at bounding box center [342, 121] width 149 height 71
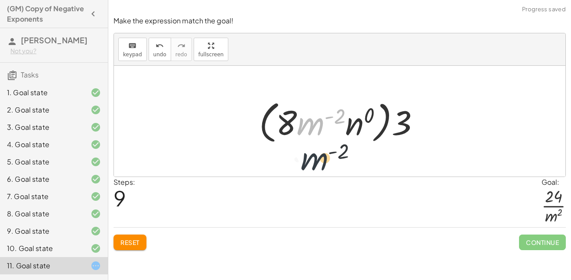
drag, startPoint x: 317, startPoint y: 115, endPoint x: 322, endPoint y: 162, distance: 47.0
click at [322, 162] on div "· ( · 8 · m 2 · n ( - 3 ) ) · ( · 3 · m ( - 4 ) · n 3 ) · 1 · ( · 8 · m 2 · n (…" at bounding box center [339, 121] width 451 height 111
drag, startPoint x: 313, startPoint y: 126, endPoint x: 321, endPoint y: 154, distance: 28.4
click at [321, 154] on div "· ( · 8 · m 2 · n ( - 3 ) ) · ( · 3 · m ( - 4 ) · n 3 ) · 1 · ( · 8 · m 2 · n (…" at bounding box center [339, 121] width 451 height 111
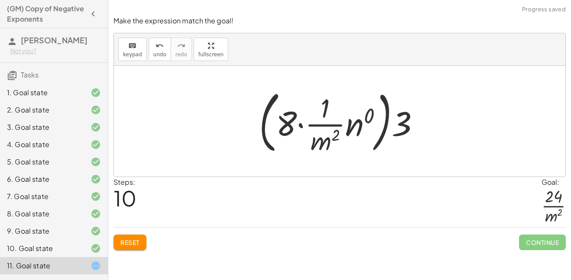
click at [129, 241] on span "Reset" at bounding box center [129, 243] width 19 height 8
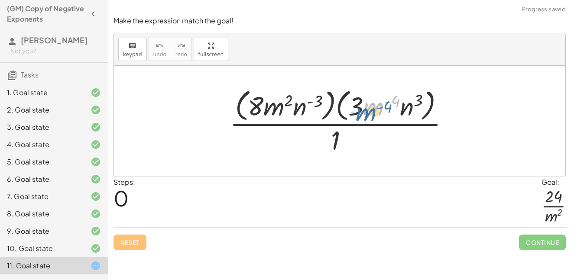
click at [374, 110] on div at bounding box center [342, 121] width 235 height 71
drag, startPoint x: 398, startPoint y: 97, endPoint x: 408, endPoint y: 95, distance: 10.6
click at [408, 95] on div at bounding box center [342, 121] width 235 height 71
drag, startPoint x: 364, startPoint y: 108, endPoint x: 368, endPoint y: 111, distance: 5.2
click at [368, 111] on div at bounding box center [342, 121] width 235 height 71
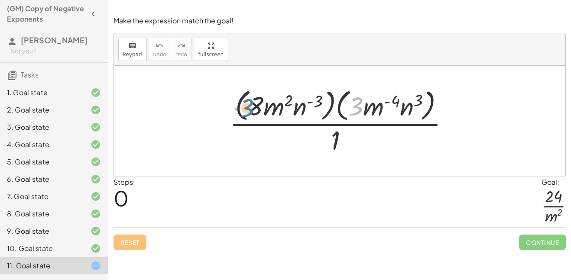
drag, startPoint x: 356, startPoint y: 106, endPoint x: 251, endPoint y: 109, distance: 105.3
click at [251, 109] on div at bounding box center [342, 121] width 235 height 71
drag, startPoint x: 362, startPoint y: 104, endPoint x: 261, endPoint y: 103, distance: 101.4
click at [261, 103] on div at bounding box center [342, 121] width 235 height 71
drag, startPoint x: 372, startPoint y: 105, endPoint x: 377, endPoint y: 116, distance: 12.0
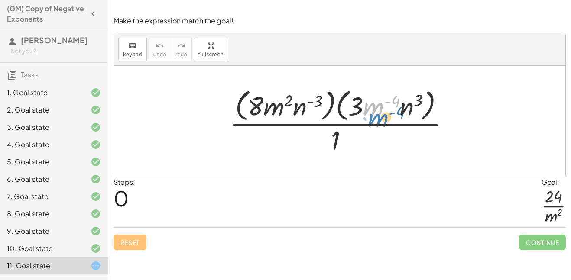
click at [377, 116] on div at bounding box center [342, 121] width 235 height 71
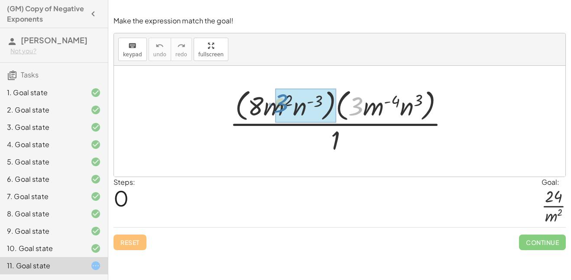
drag, startPoint x: 353, startPoint y: 107, endPoint x: 285, endPoint y: 107, distance: 67.6
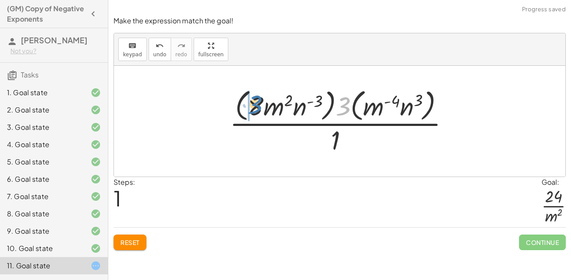
drag, startPoint x: 343, startPoint y: 107, endPoint x: 255, endPoint y: 105, distance: 88.4
click at [255, 105] on div at bounding box center [342, 121] width 235 height 71
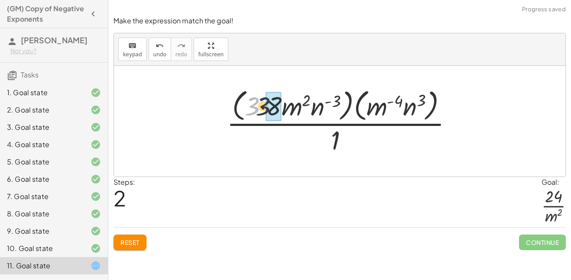
drag, startPoint x: 250, startPoint y: 108, endPoint x: 267, endPoint y: 108, distance: 16.5
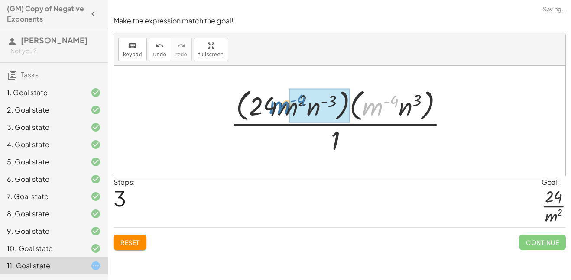
drag, startPoint x: 382, startPoint y: 105, endPoint x: 294, endPoint y: 104, distance: 87.5
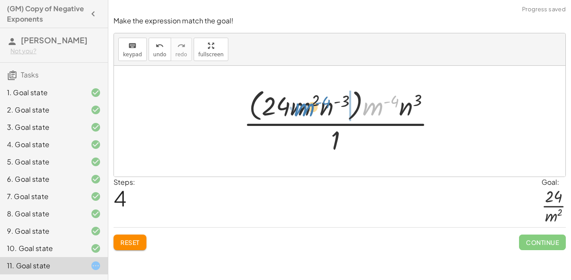
drag, startPoint x: 372, startPoint y: 108, endPoint x: 296, endPoint y: 110, distance: 76.2
click at [296, 110] on div at bounding box center [343, 121] width 208 height 71
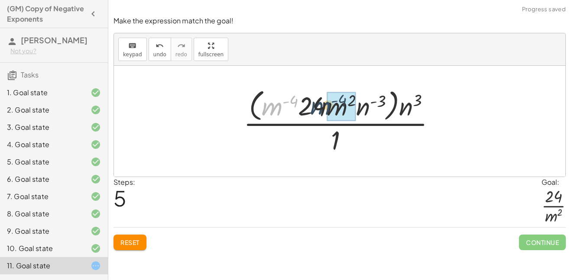
drag, startPoint x: 274, startPoint y: 106, endPoint x: 326, endPoint y: 105, distance: 52.0
click at [326, 105] on div at bounding box center [343, 121] width 208 height 71
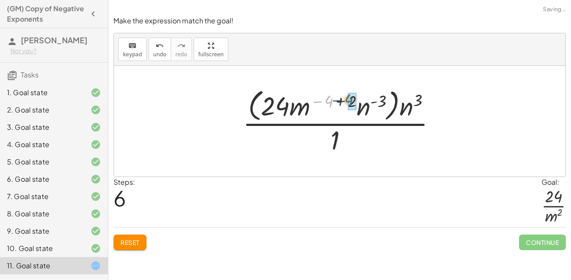
drag, startPoint x: 327, startPoint y: 102, endPoint x: 350, endPoint y: 100, distance: 23.4
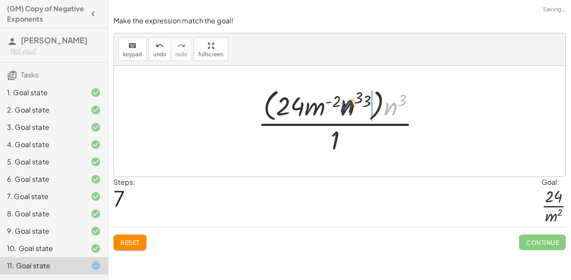
drag, startPoint x: 391, startPoint y: 109, endPoint x: 344, endPoint y: 110, distance: 46.8
click at [344, 110] on div at bounding box center [342, 121] width 178 height 71
drag, startPoint x: 375, startPoint y: 110, endPoint x: 355, endPoint y: 110, distance: 20.8
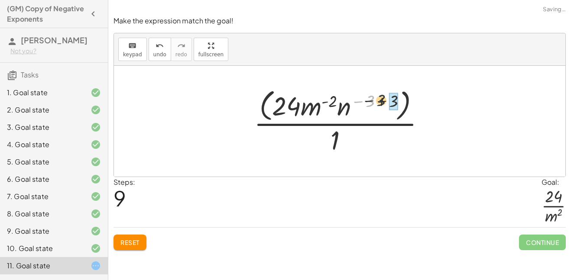
drag, startPoint x: 369, startPoint y: 103, endPoint x: 390, endPoint y: 103, distance: 20.8
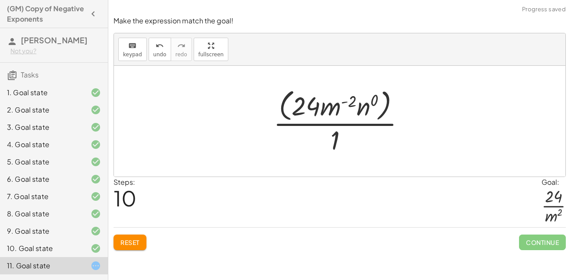
click at [338, 141] on div at bounding box center [342, 121] width 147 height 71
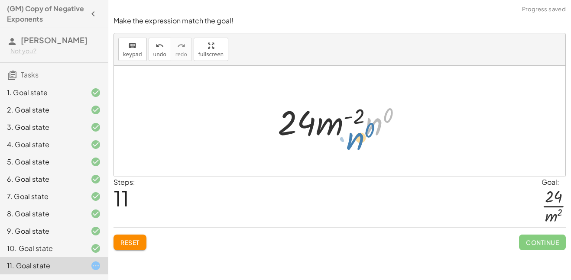
drag, startPoint x: 370, startPoint y: 130, endPoint x: 359, endPoint y: 141, distance: 15.0
click at [359, 141] on div at bounding box center [342, 121] width 139 height 45
drag, startPoint x: 358, startPoint y: 118, endPoint x: 391, endPoint y: 116, distance: 33.4
click at [391, 116] on div at bounding box center [342, 121] width 139 height 45
